Goal: Task Accomplishment & Management: Use online tool/utility

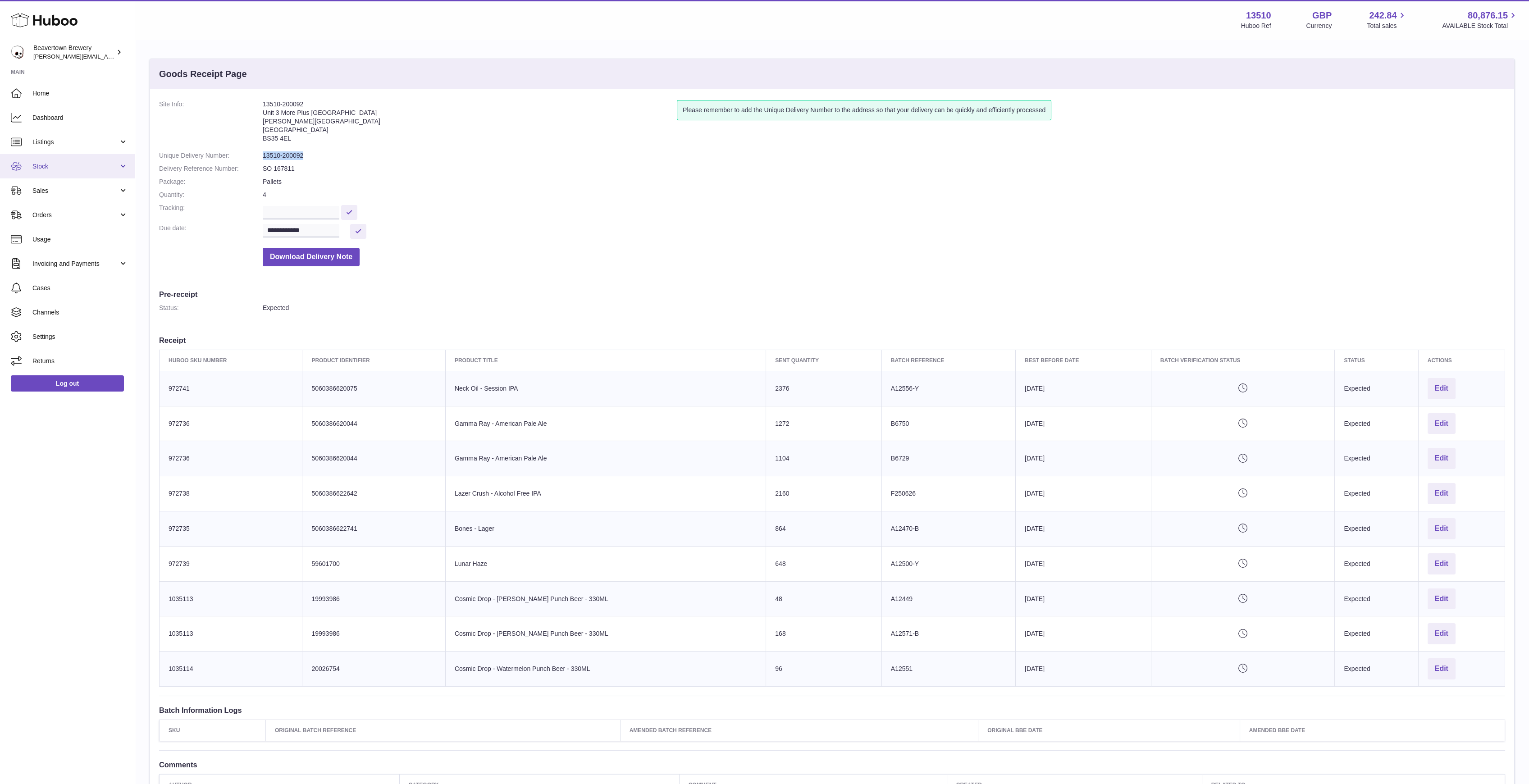
click at [61, 160] on link "Stock" at bounding box center [67, 166] width 135 height 25
click at [50, 161] on link "Stock" at bounding box center [67, 166] width 135 height 25
click at [49, 190] on span "Sales" at bounding box center [76, 190] width 86 height 9
click at [50, 205] on link "Sales" at bounding box center [67, 214] width 135 height 22
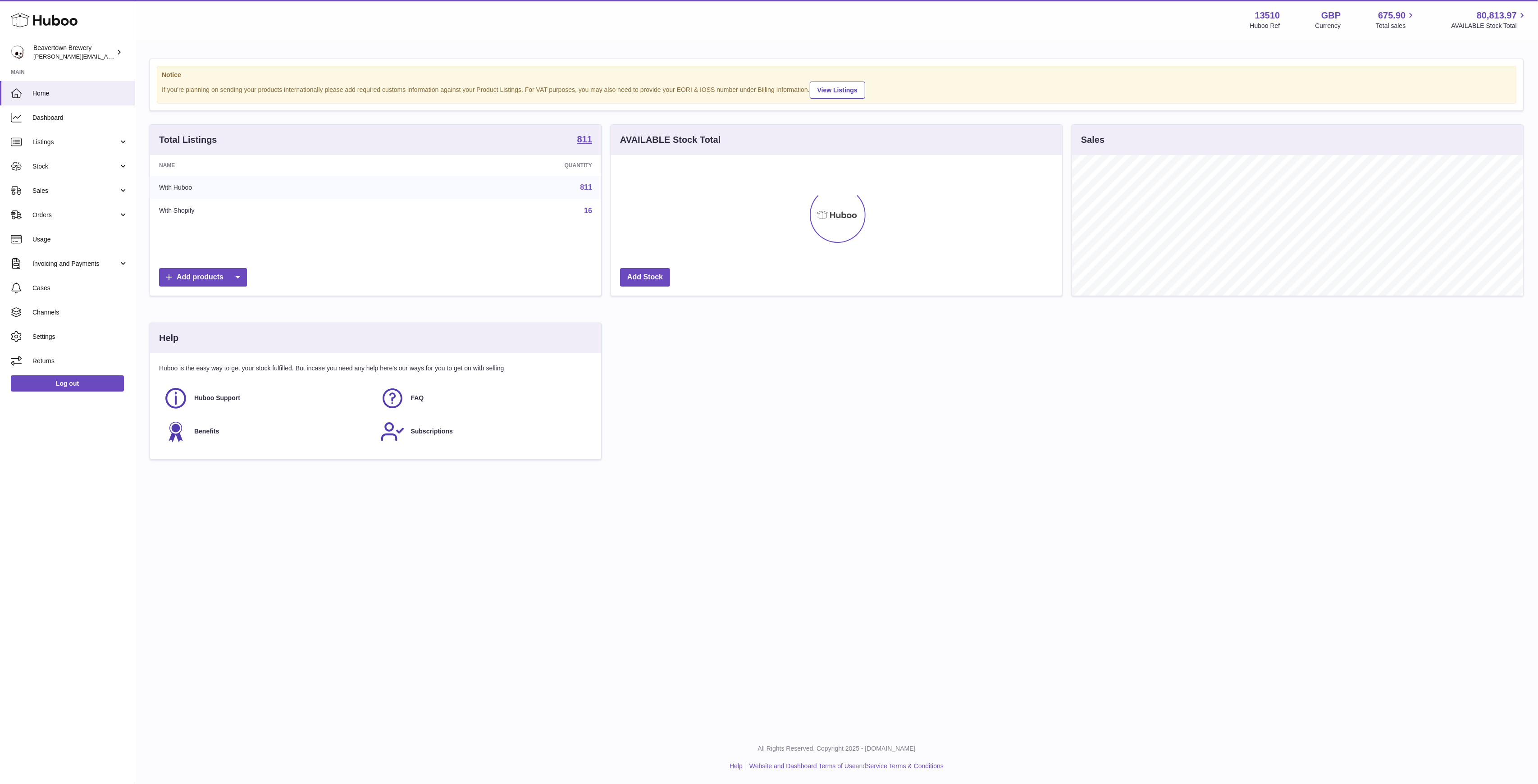
scroll to position [140, 451]
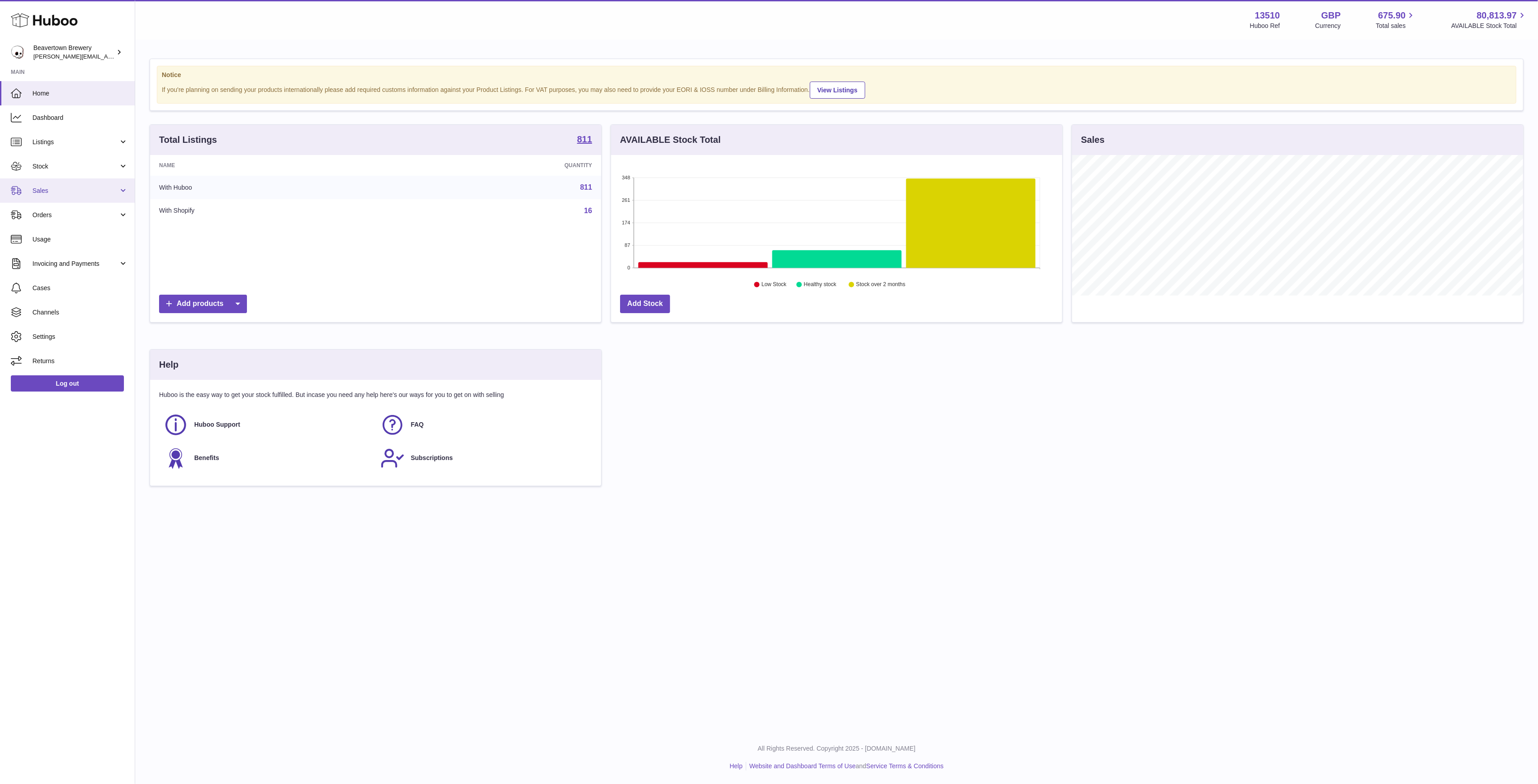
click at [65, 186] on link "Sales" at bounding box center [67, 190] width 135 height 25
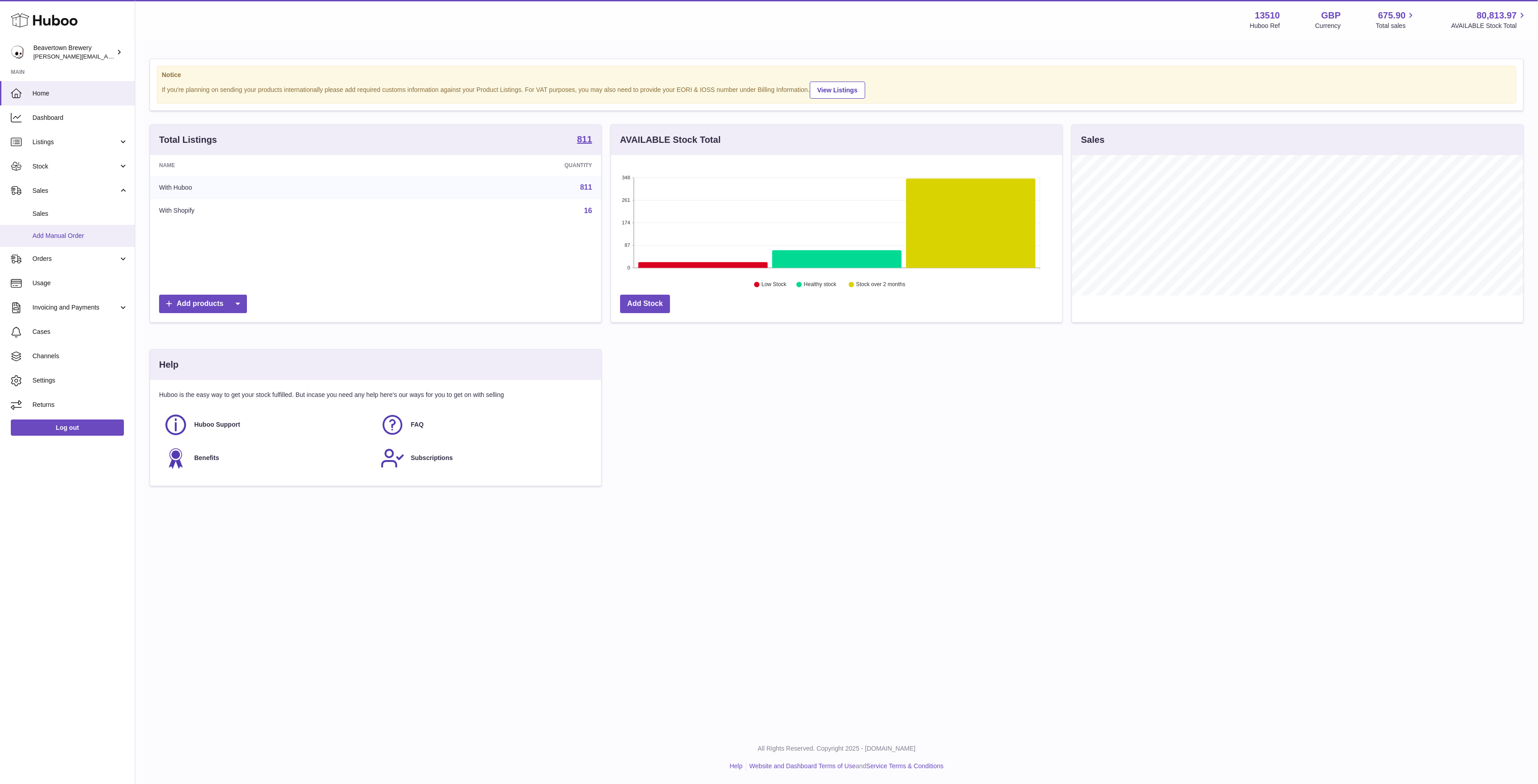
click at [79, 232] on span "Add Manual Order" at bounding box center [80, 236] width 96 height 9
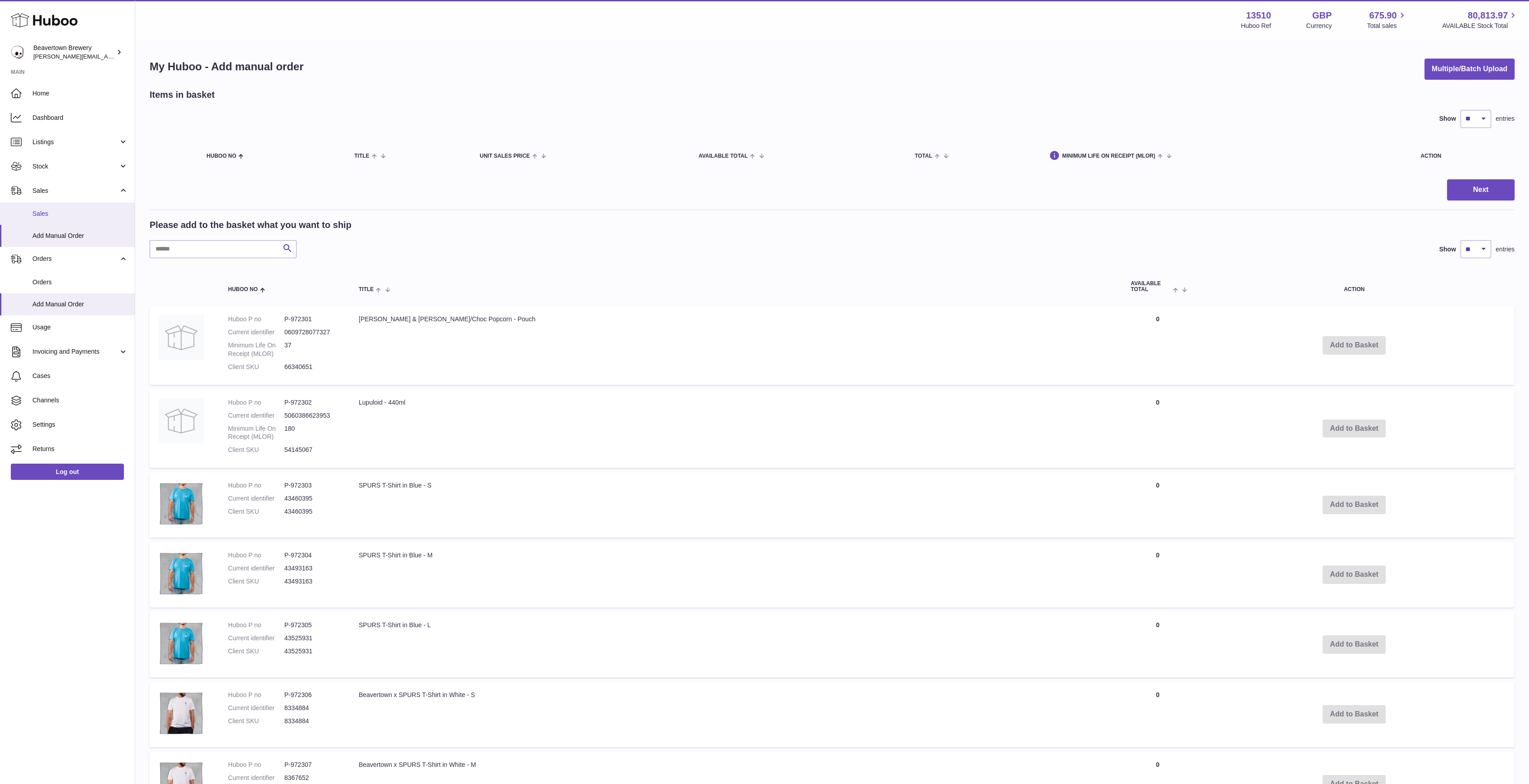
click at [61, 209] on link "Sales" at bounding box center [67, 214] width 135 height 22
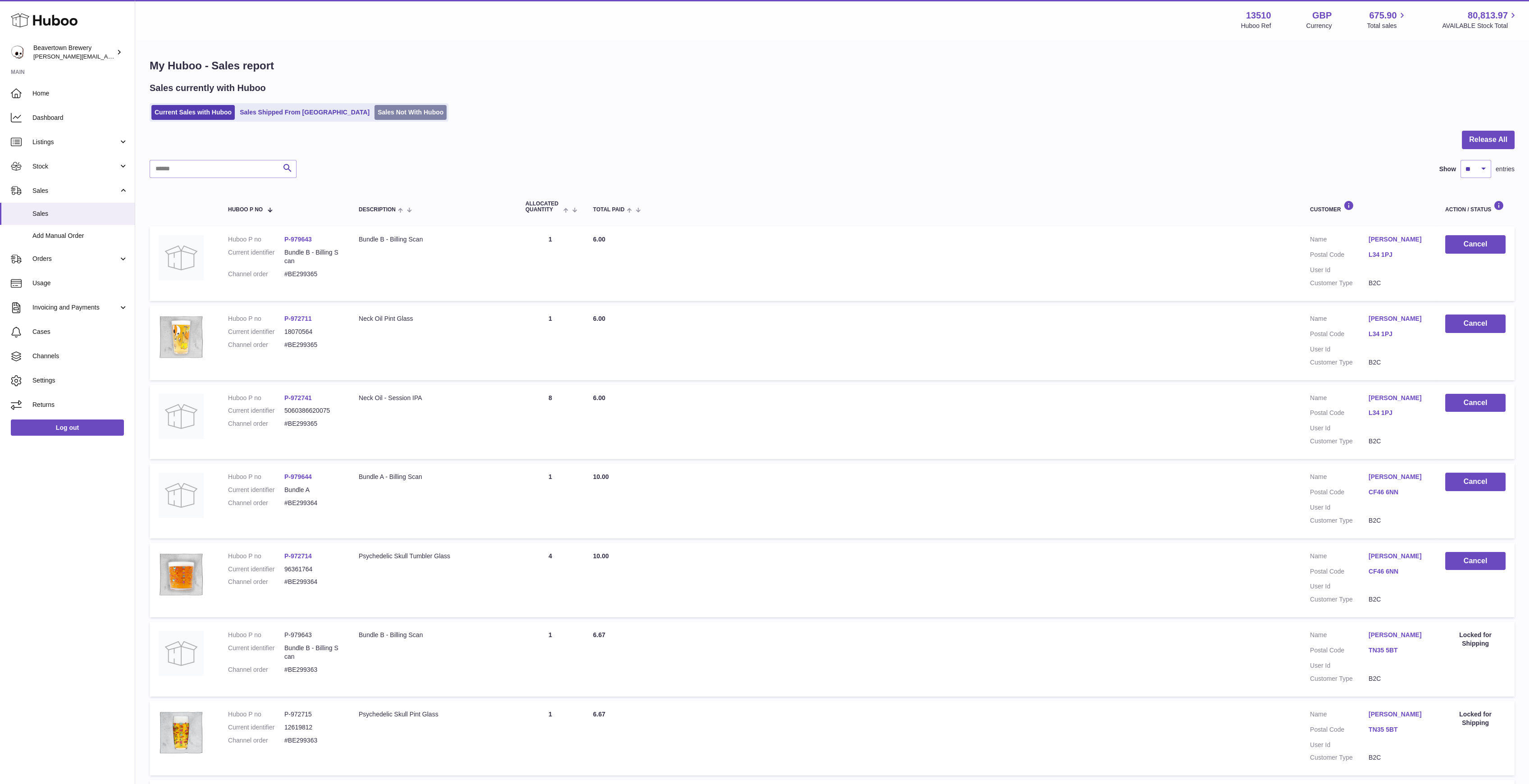
click at [374, 117] on link "Sales Not With Huboo" at bounding box center [410, 112] width 72 height 15
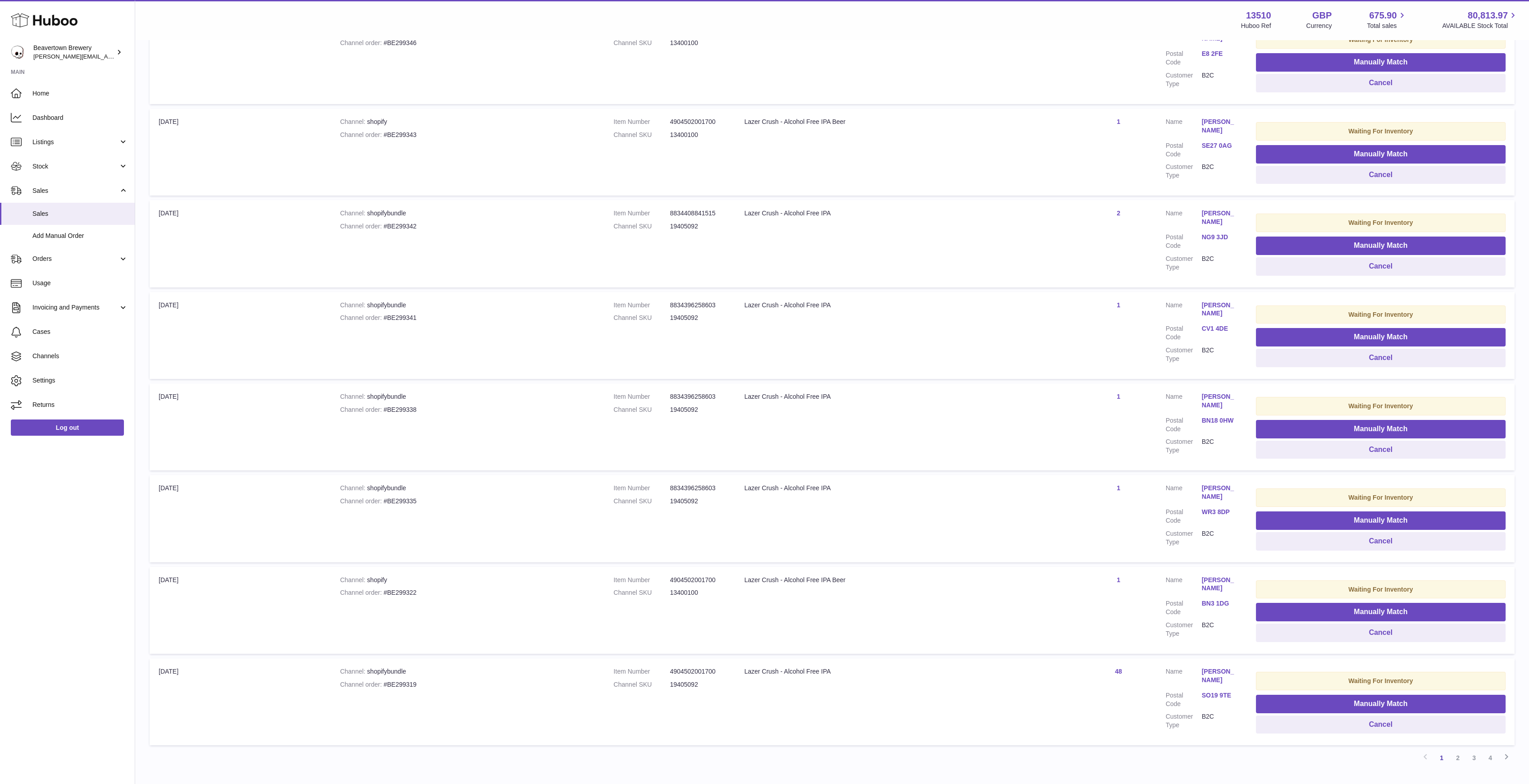
scroll to position [460, 0]
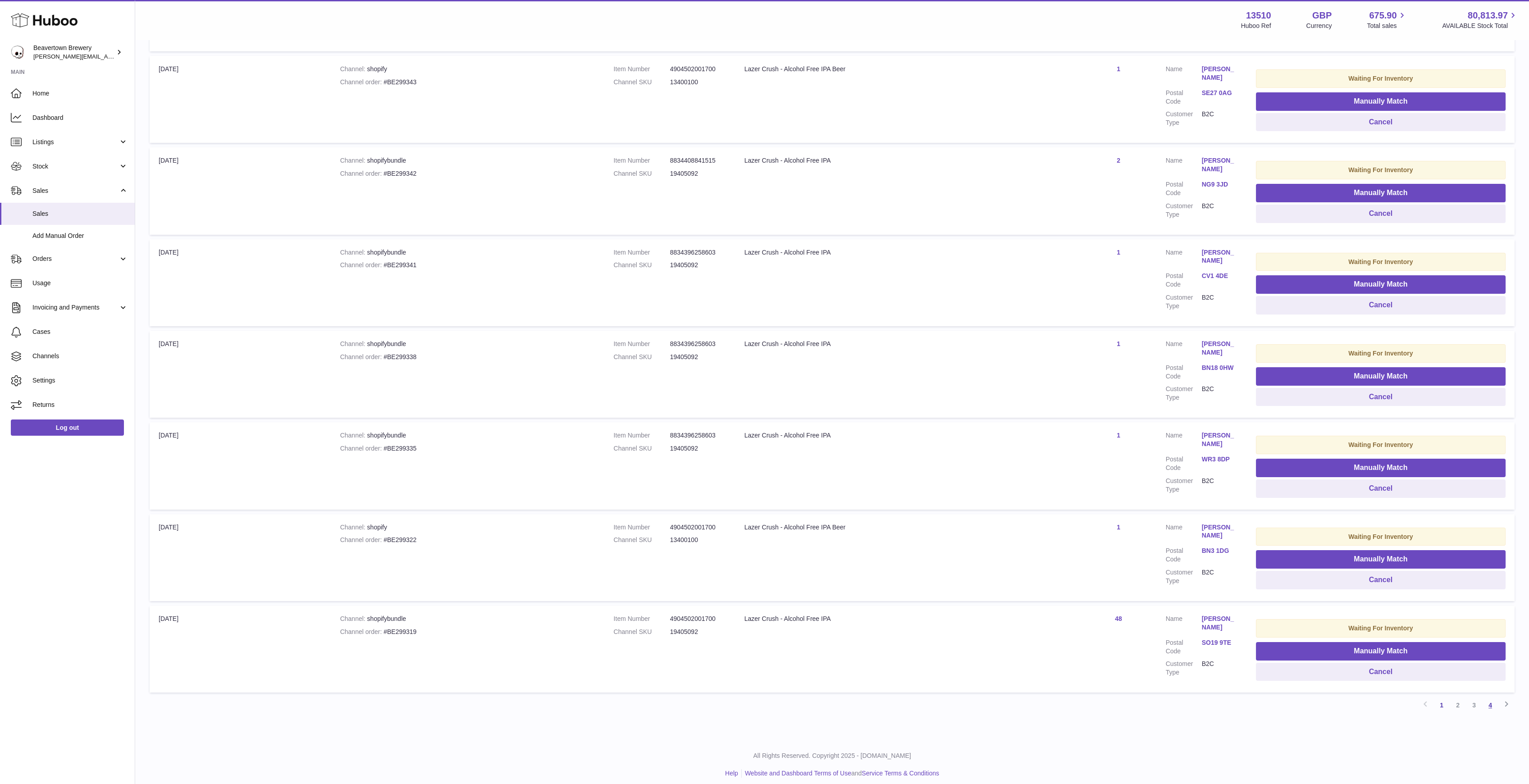
click at [1495, 700] on link "4" at bounding box center [1490, 705] width 16 height 16
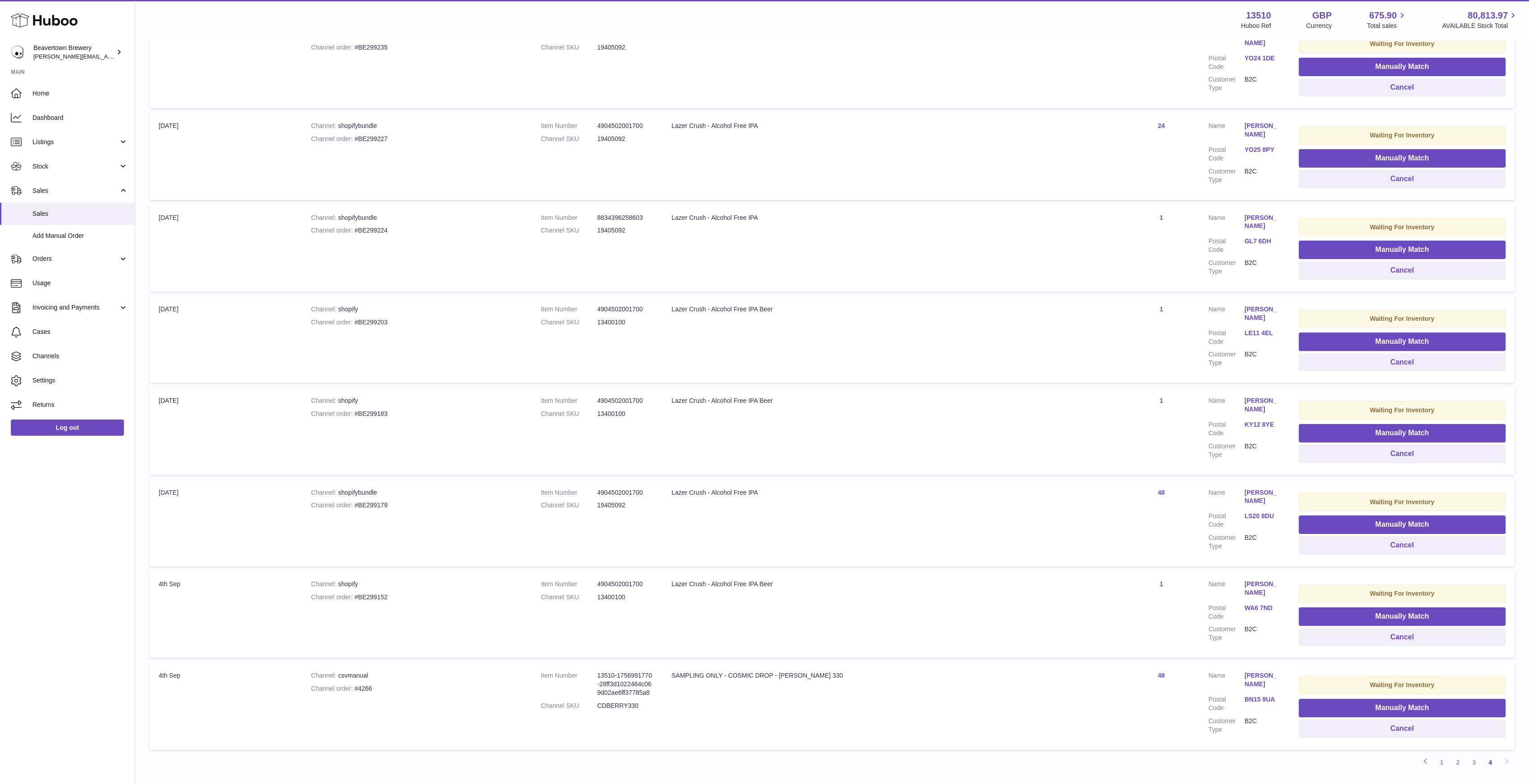
scroll to position [274, 0]
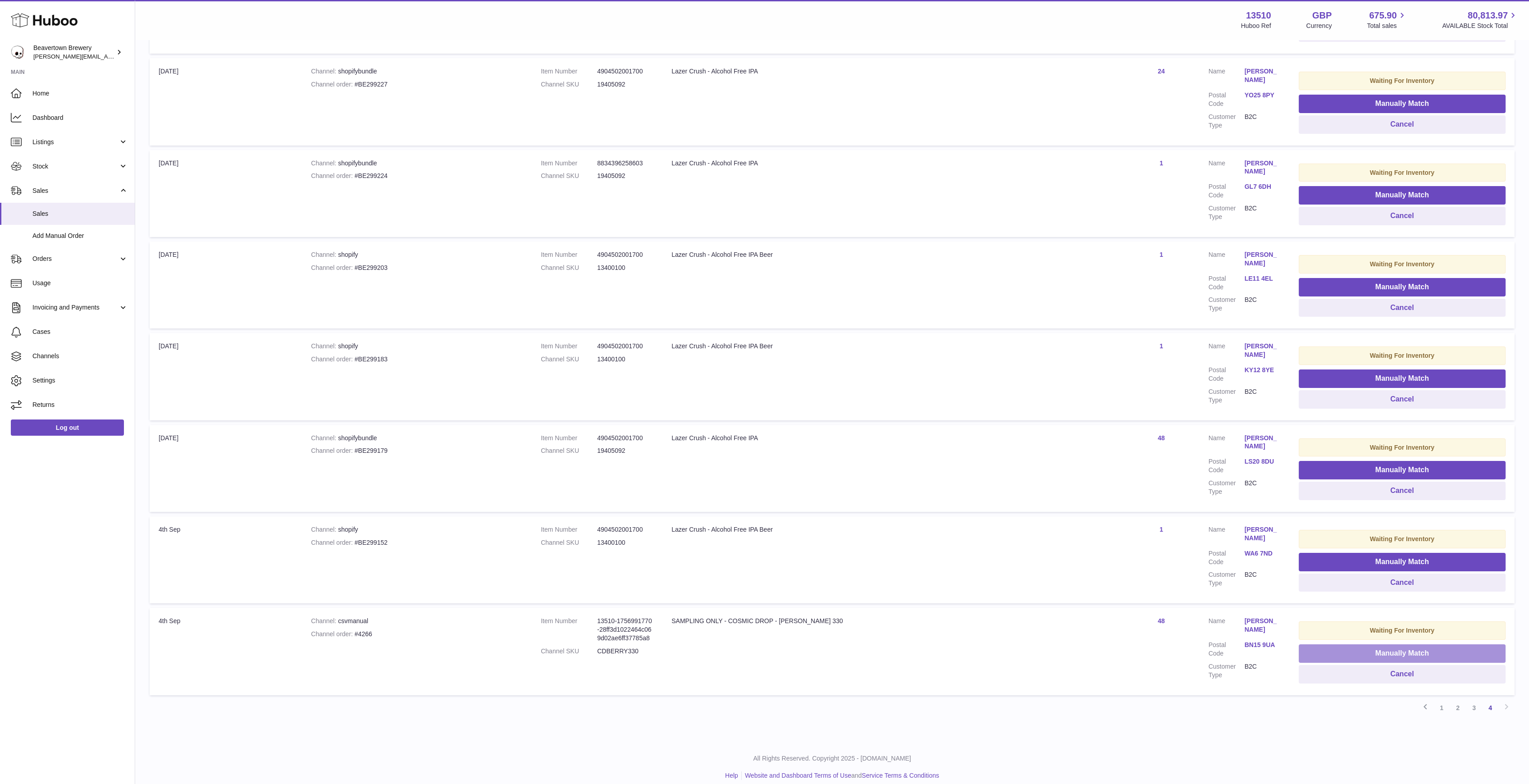
click at [1323, 645] on button "Manually Match" at bounding box center [1402, 653] width 207 height 18
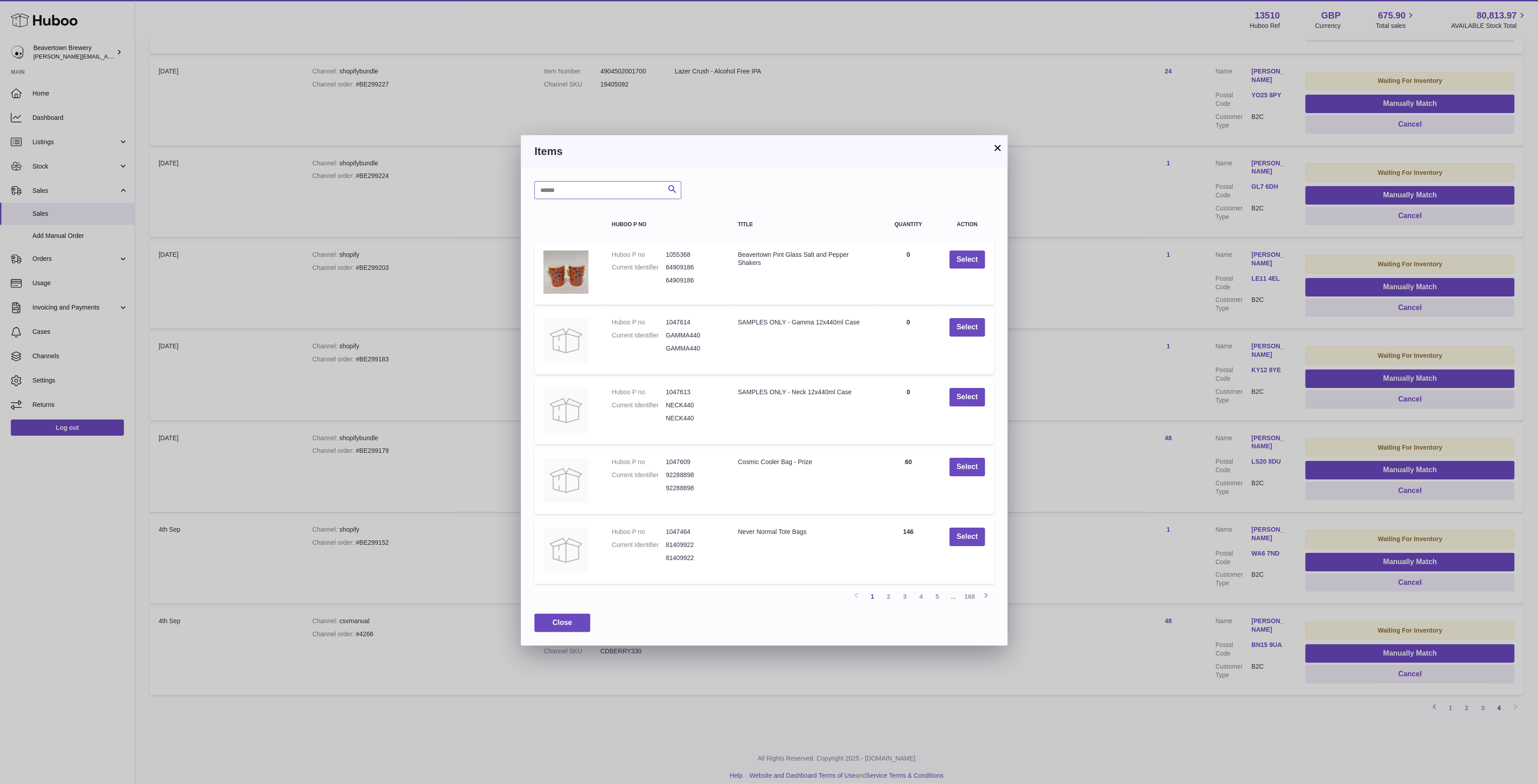
click at [623, 194] on input "text" at bounding box center [608, 190] width 147 height 18
type input "**********"
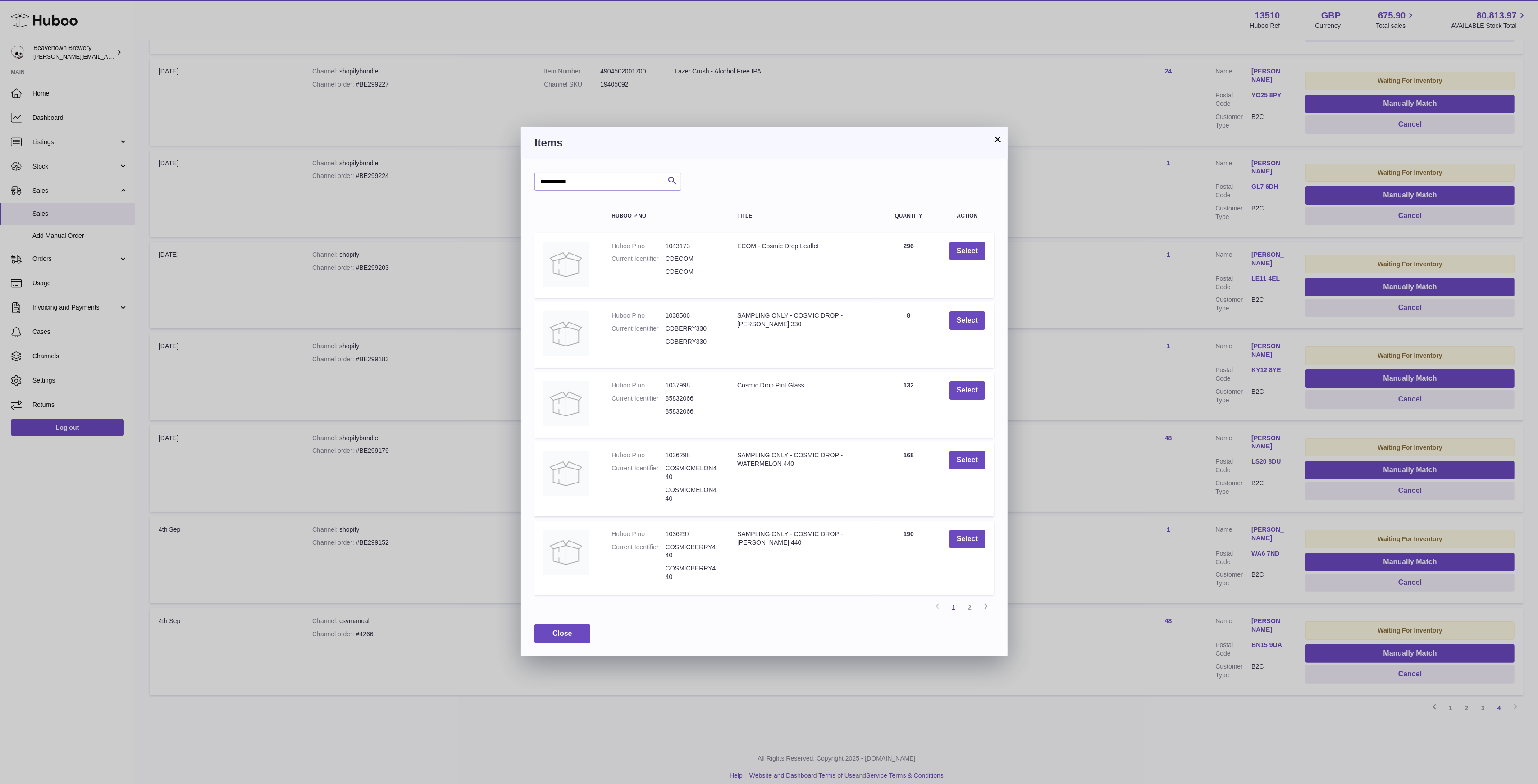
click at [999, 142] on button "×" at bounding box center [998, 139] width 11 height 11
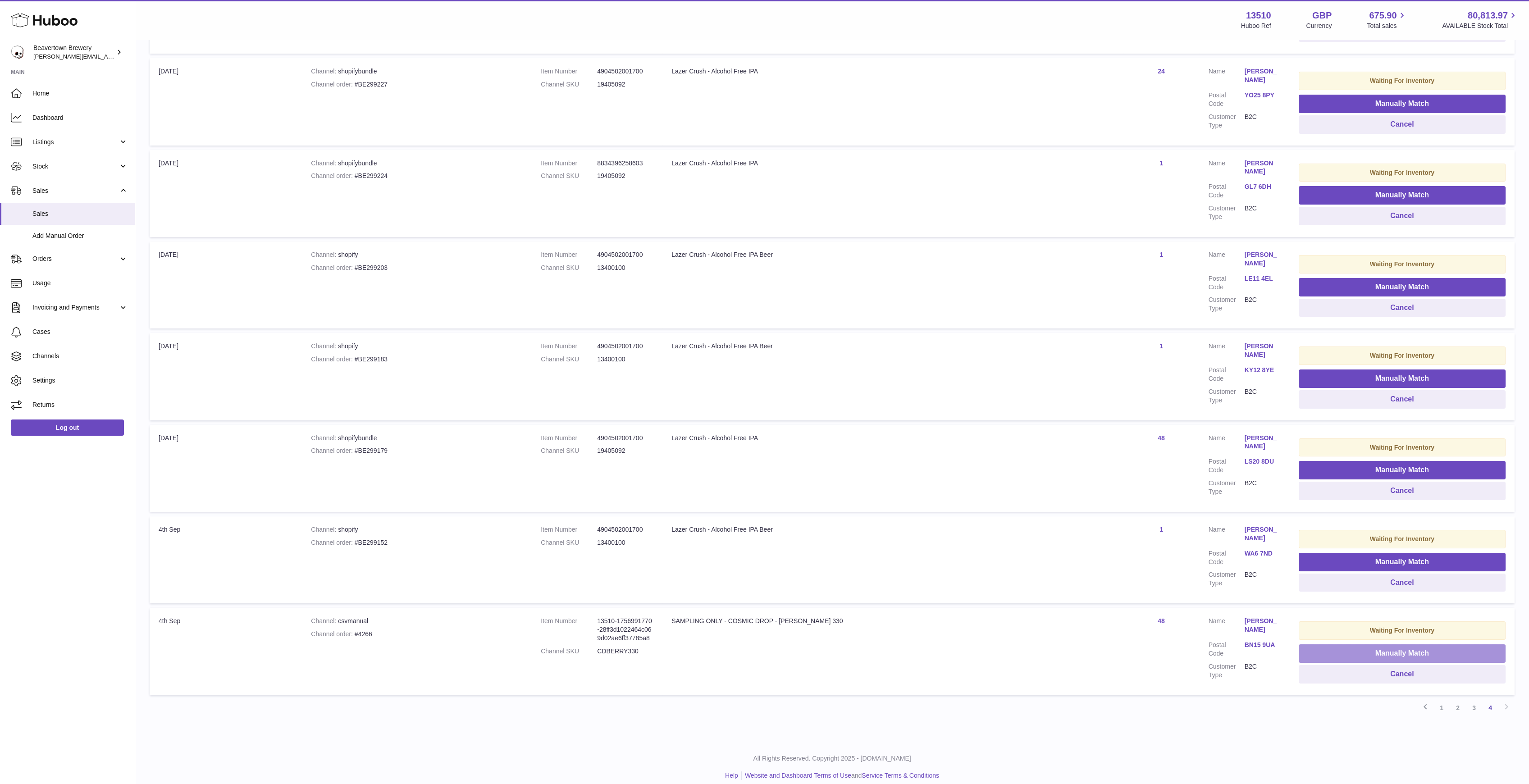
click at [1391, 648] on button "Manually Match" at bounding box center [1402, 653] width 207 height 18
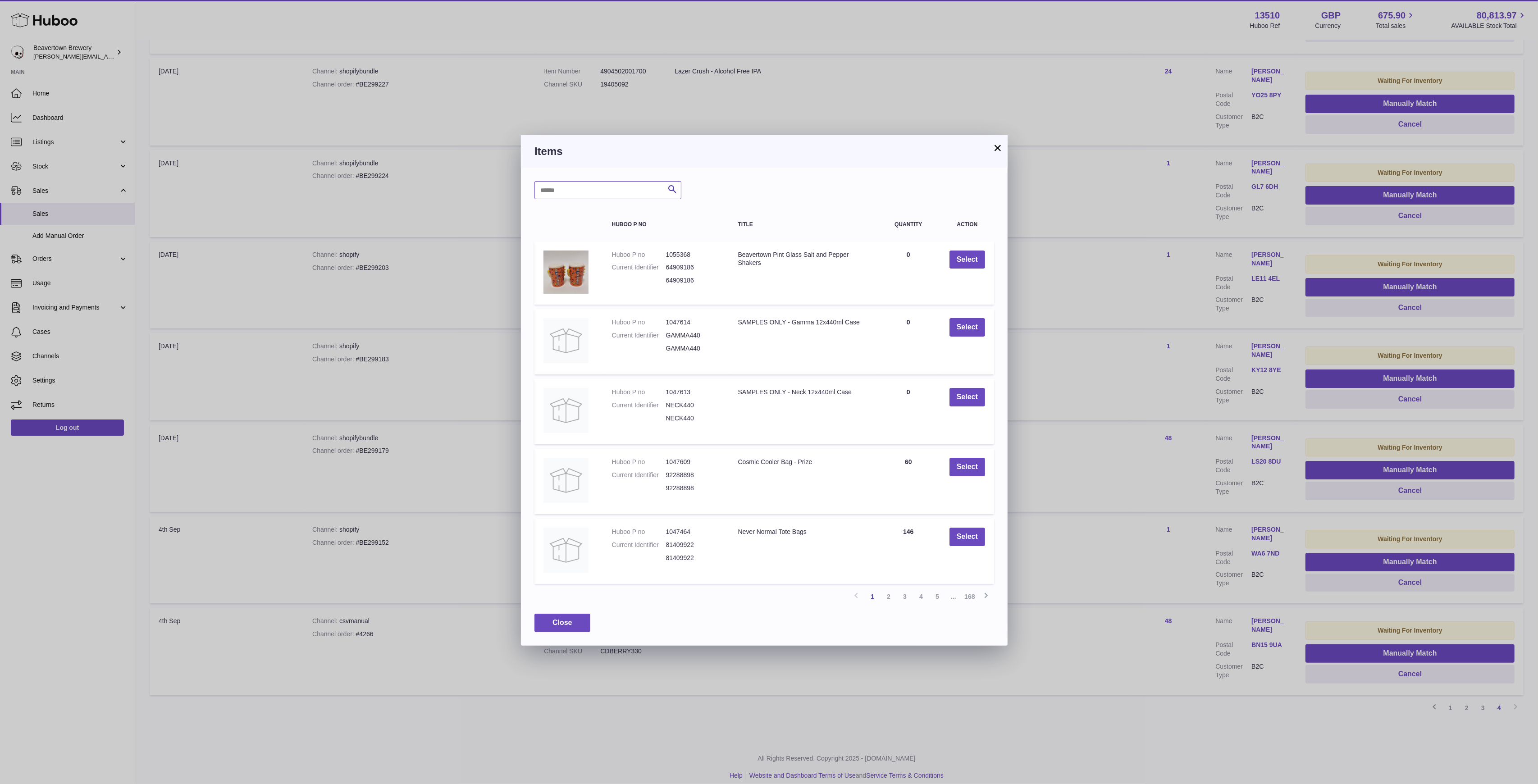
click at [618, 198] on input "text" at bounding box center [608, 190] width 147 height 18
type input "*****"
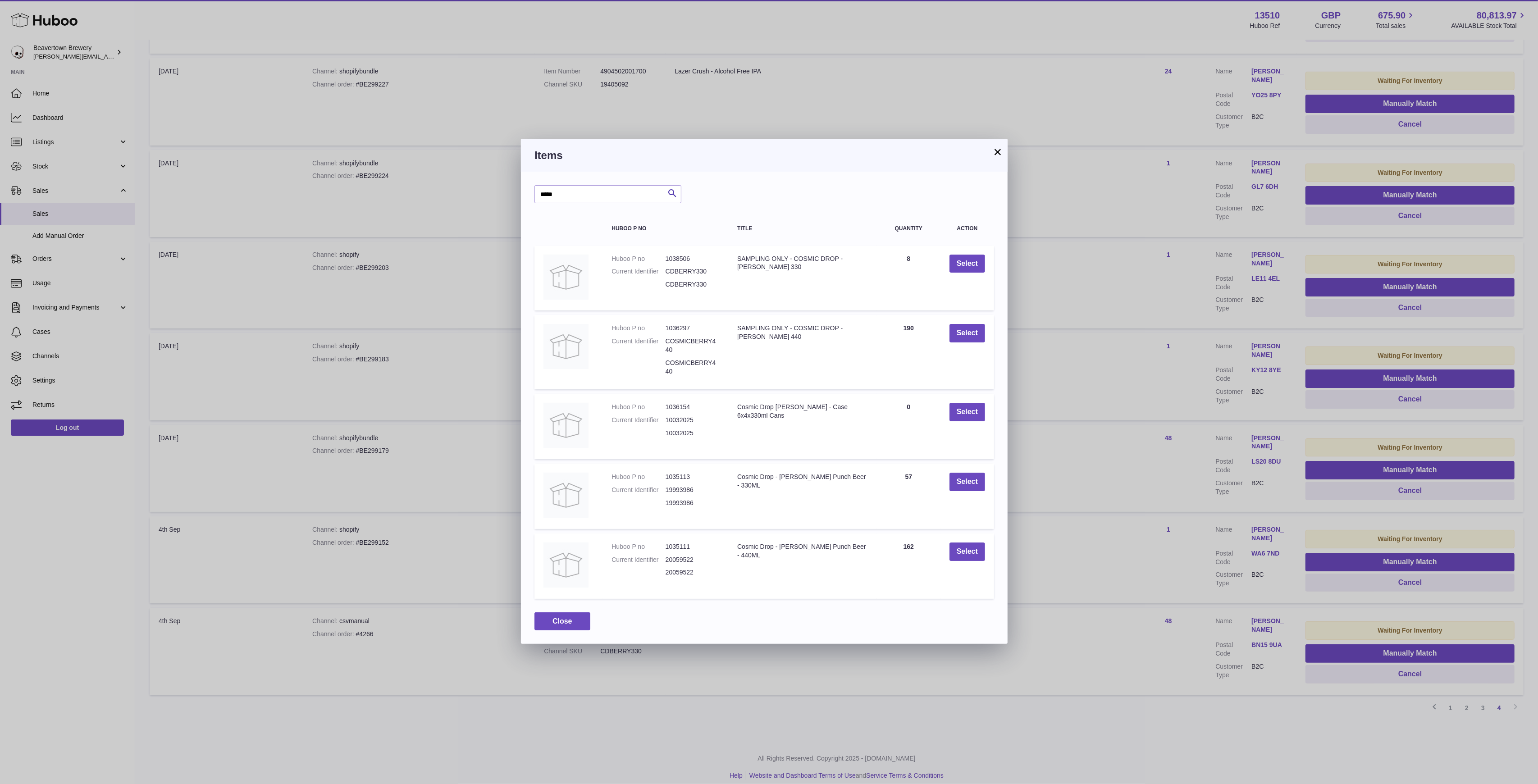
click at [997, 150] on button "×" at bounding box center [998, 152] width 11 height 11
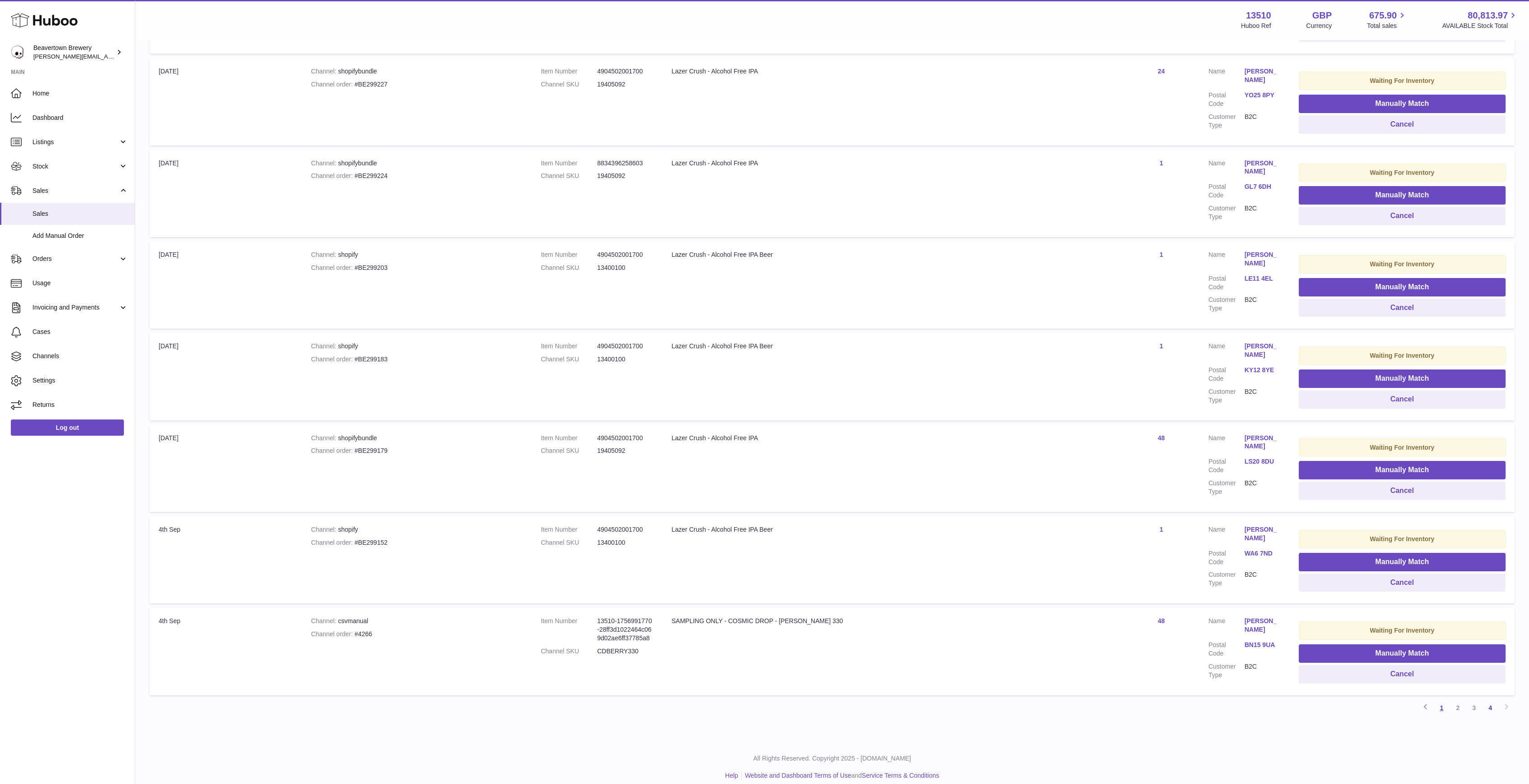
click at [1446, 700] on link "1" at bounding box center [1441, 708] width 16 height 16
